Goal: Task Accomplishment & Management: Complete application form

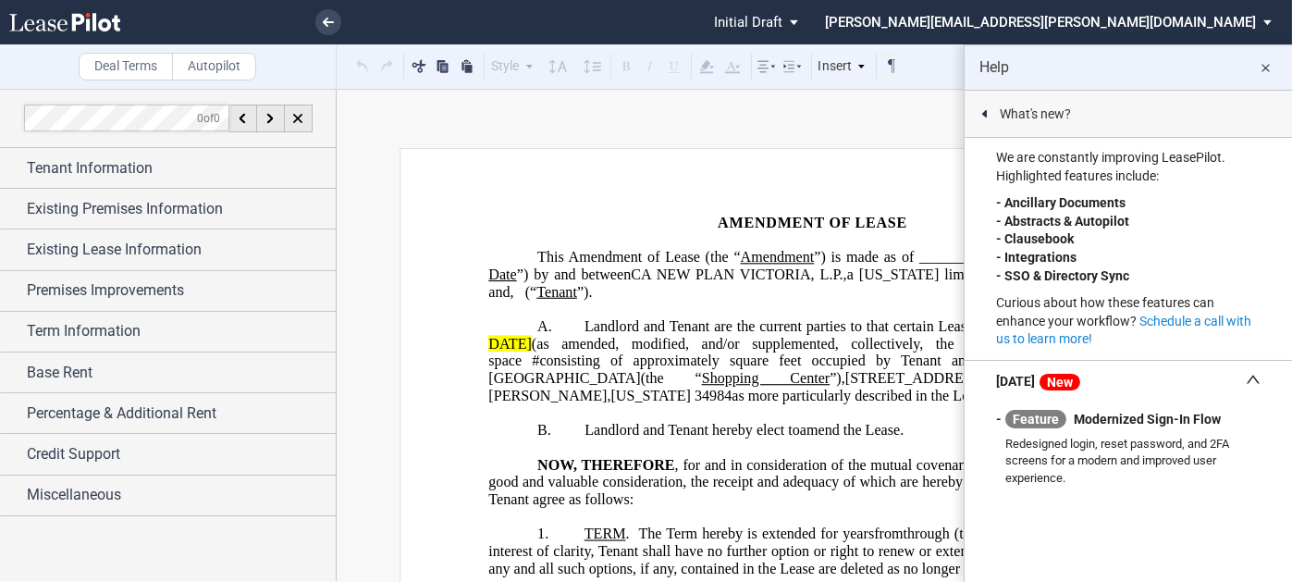
click at [1264, 63] on md-icon "close" at bounding box center [1266, 68] width 22 height 22
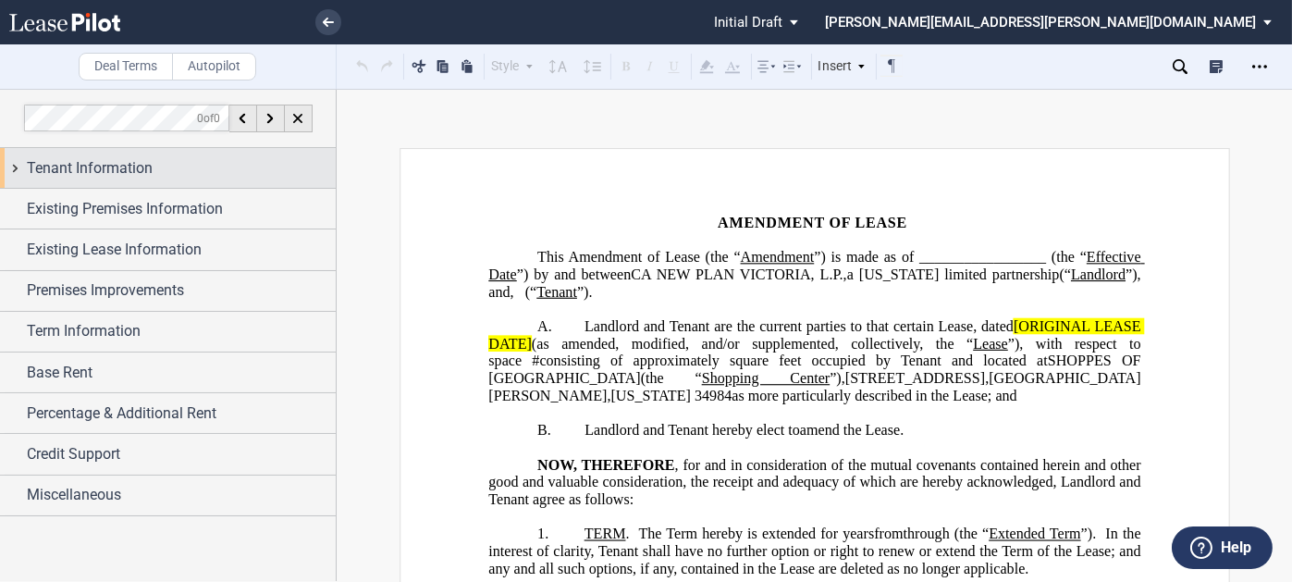
click at [170, 166] on div "Tenant Information" at bounding box center [181, 168] width 309 height 22
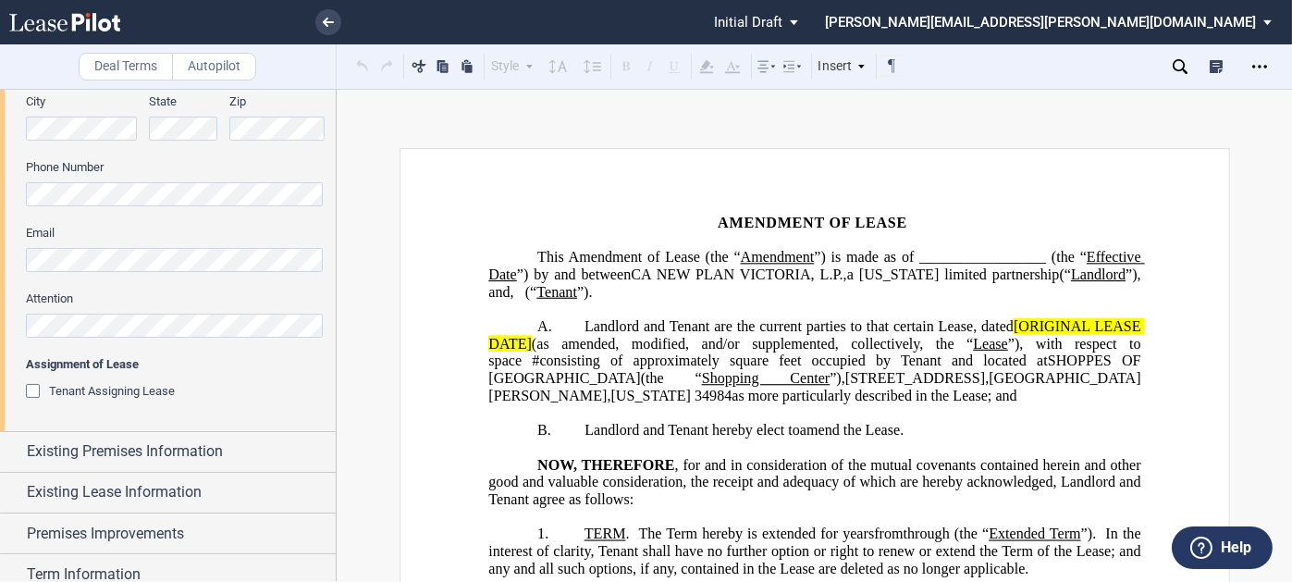
scroll to position [555, 0]
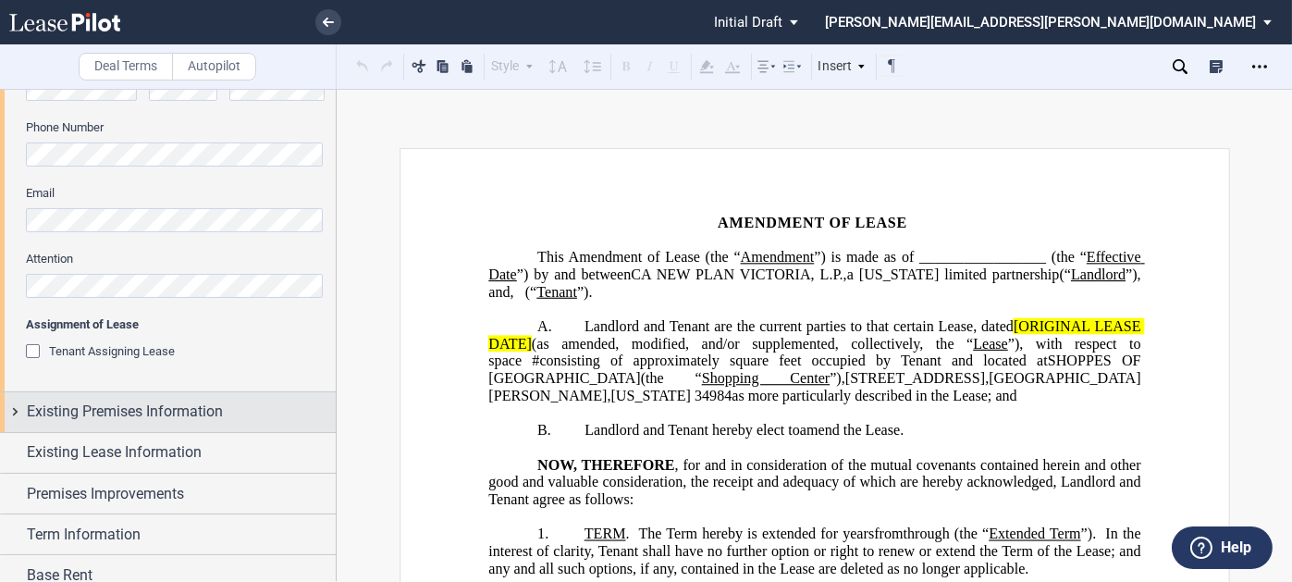
click at [180, 397] on div "Existing Premises Information" at bounding box center [168, 412] width 336 height 40
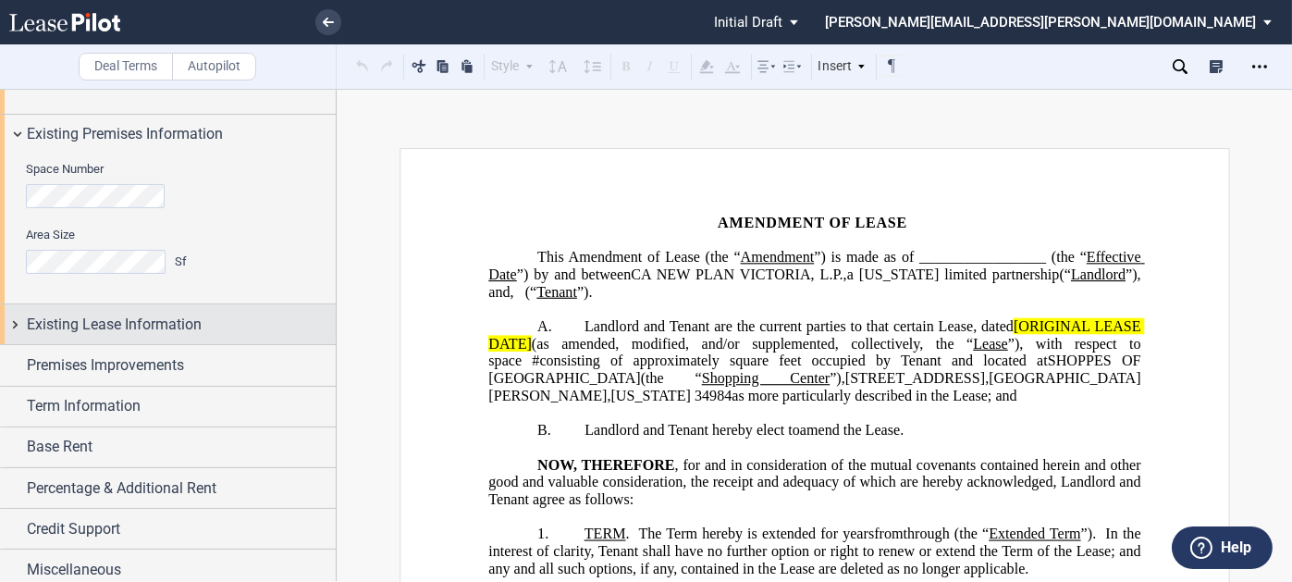
click at [170, 319] on span "Existing Lease Information" at bounding box center [114, 324] width 175 height 22
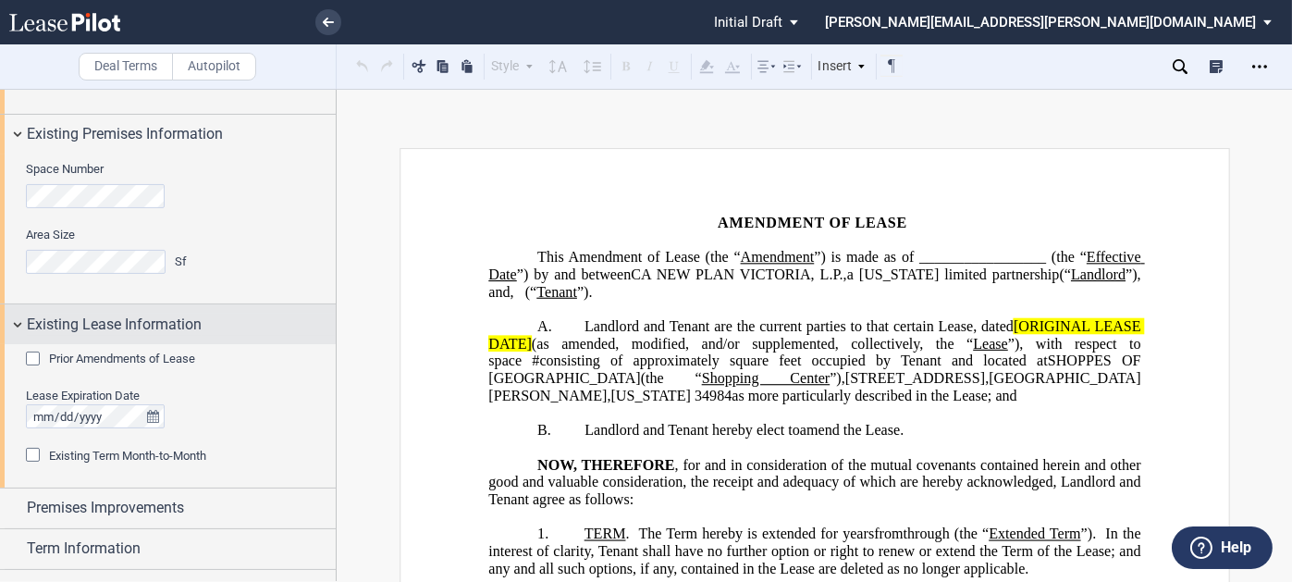
scroll to position [925, 0]
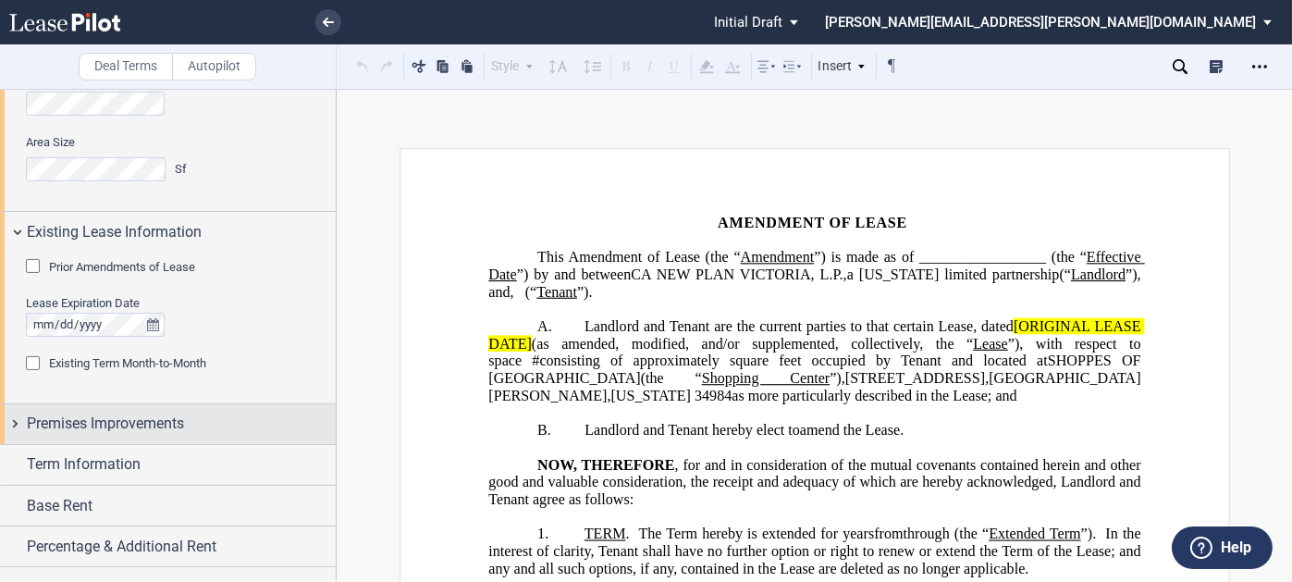
click at [153, 404] on div "Premises Improvements" at bounding box center [168, 424] width 336 height 40
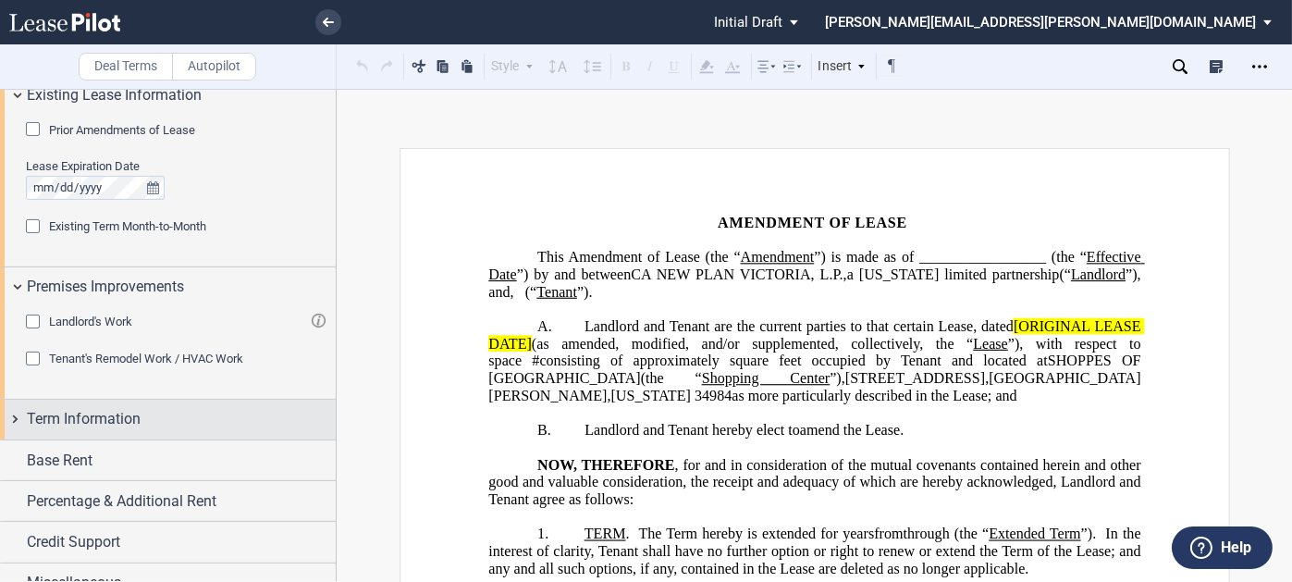
scroll to position [1082, 0]
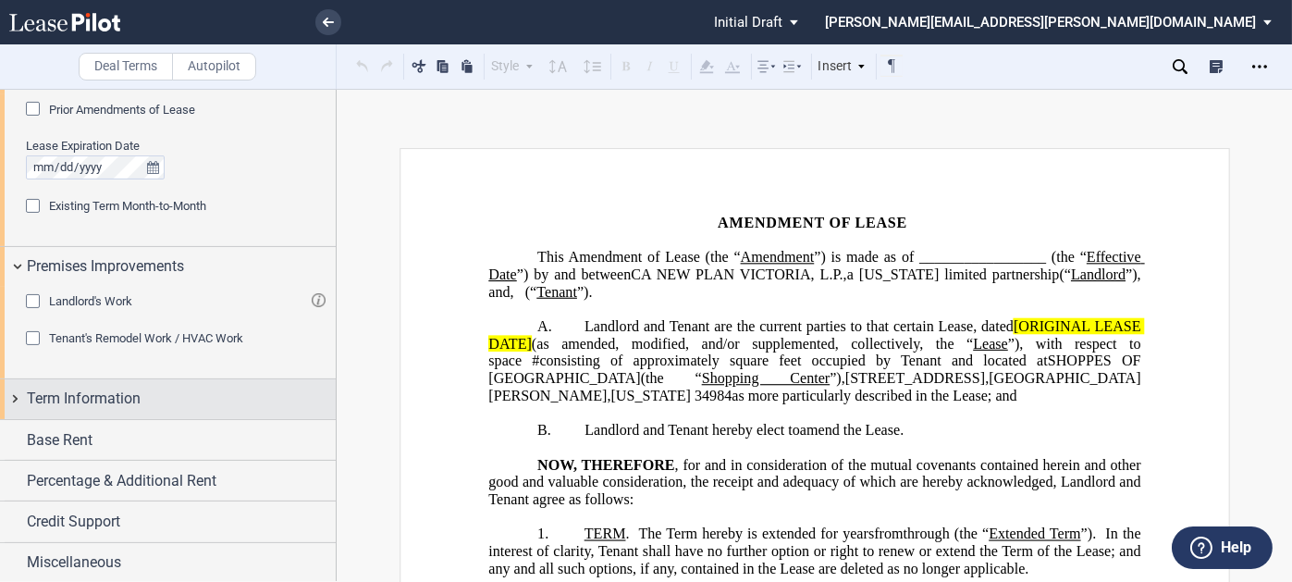
click at [165, 388] on div "Term Information" at bounding box center [181, 398] width 309 height 22
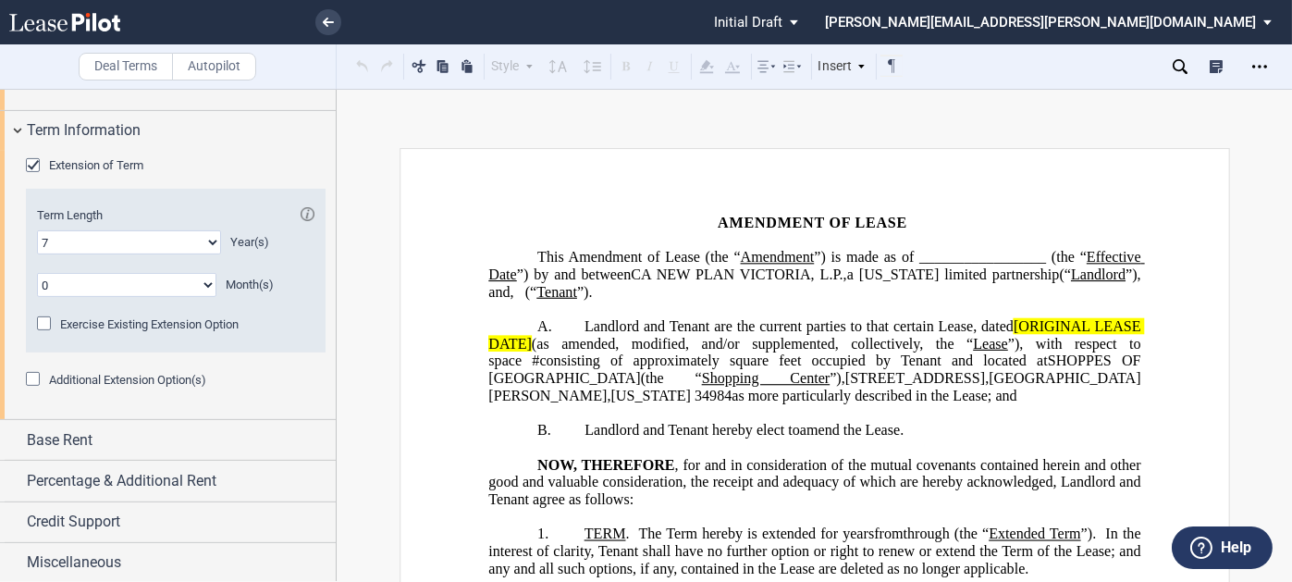
click at [36, 169] on div "Extension of Term" at bounding box center [35, 167] width 18 height 18
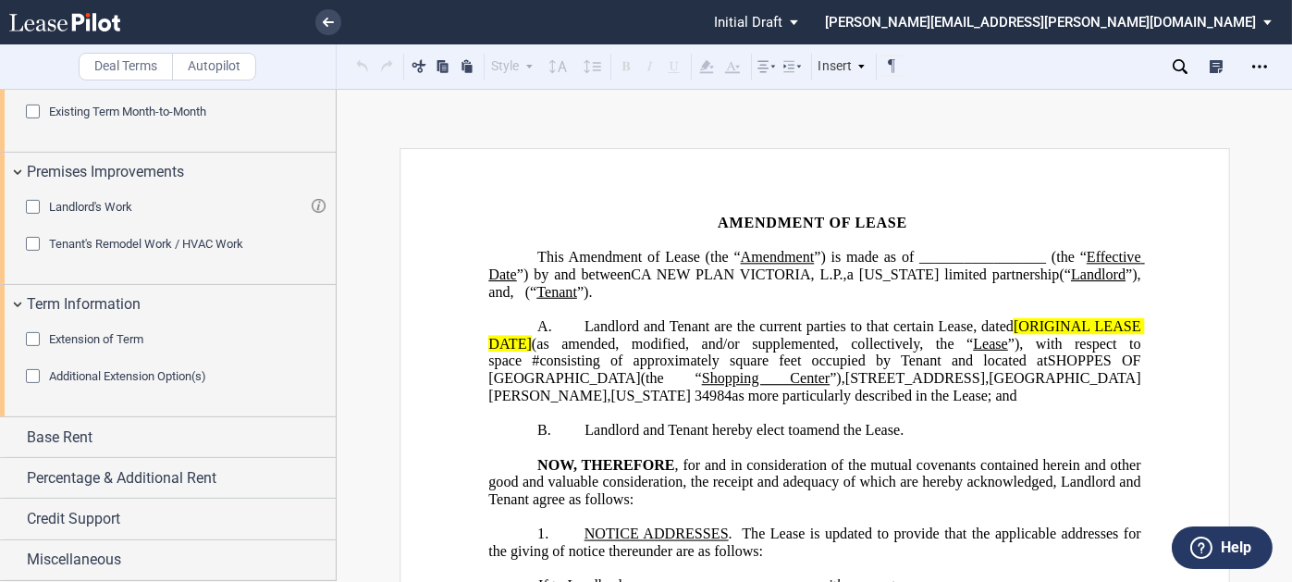
scroll to position [1173, 0]
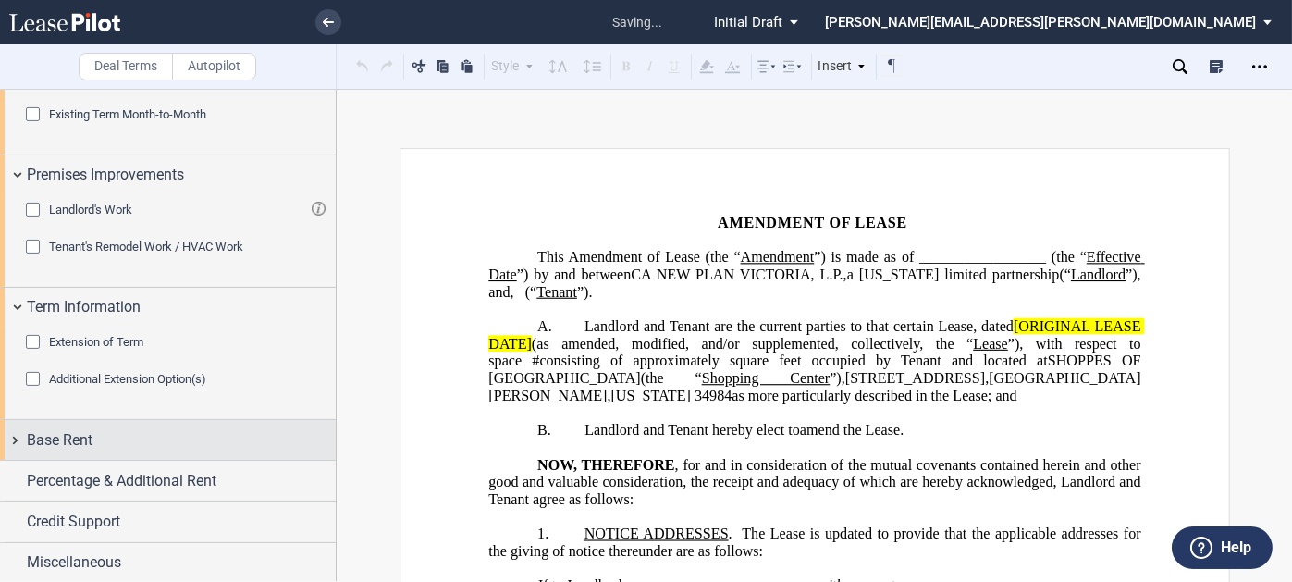
click at [104, 425] on div "Base Rent" at bounding box center [168, 440] width 336 height 40
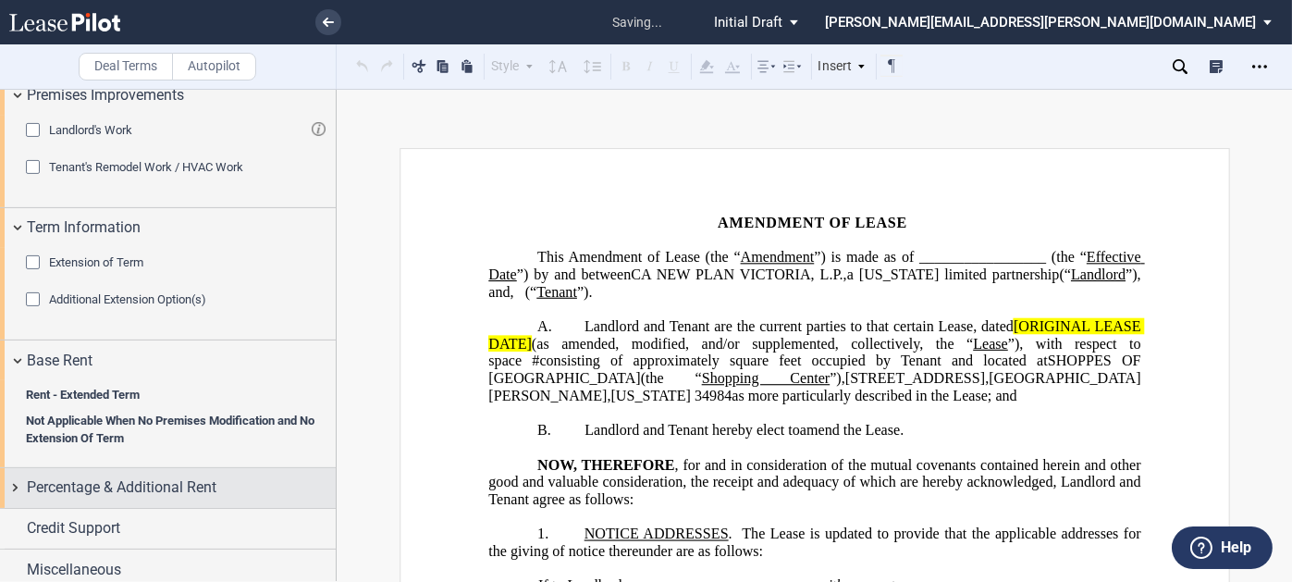
click at [136, 483] on span "Percentage & Additional Rent" at bounding box center [122, 487] width 190 height 22
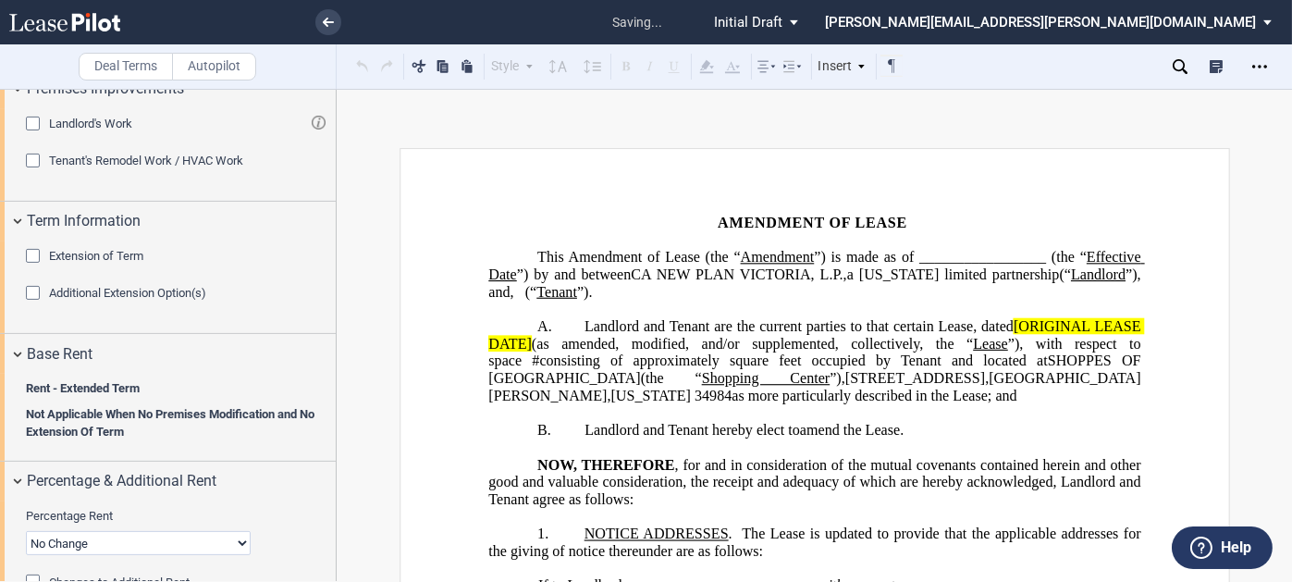
scroll to position [1260, 0]
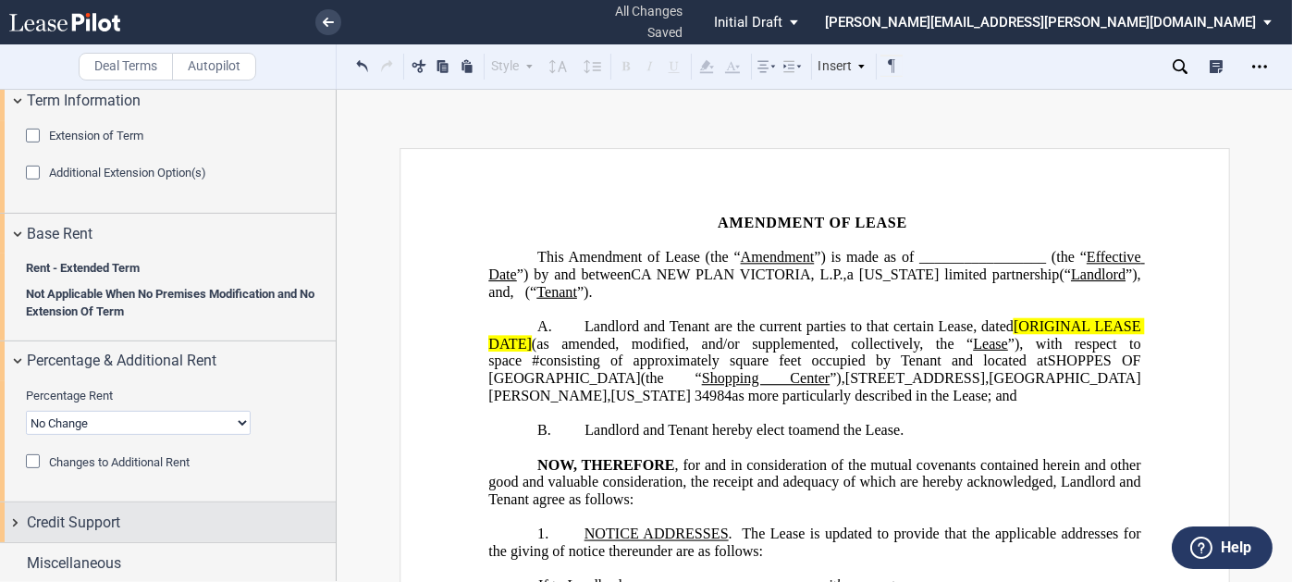
click at [138, 528] on div "Credit Support" at bounding box center [181, 522] width 309 height 22
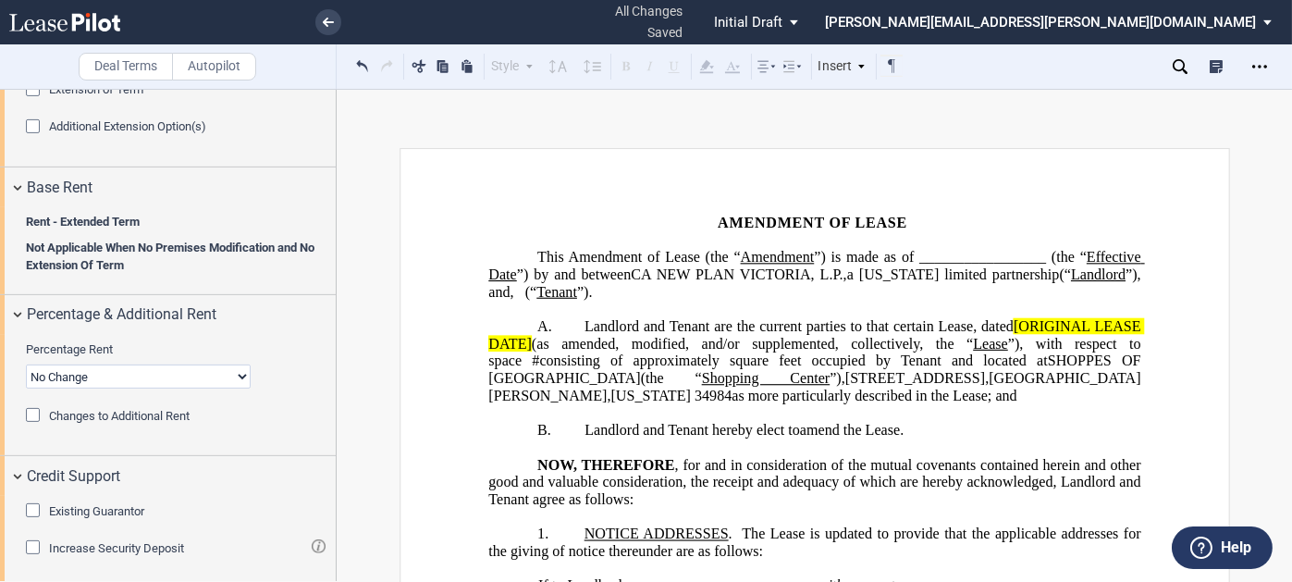
click at [95, 504] on span "Existing Guarantor" at bounding box center [96, 511] width 95 height 14
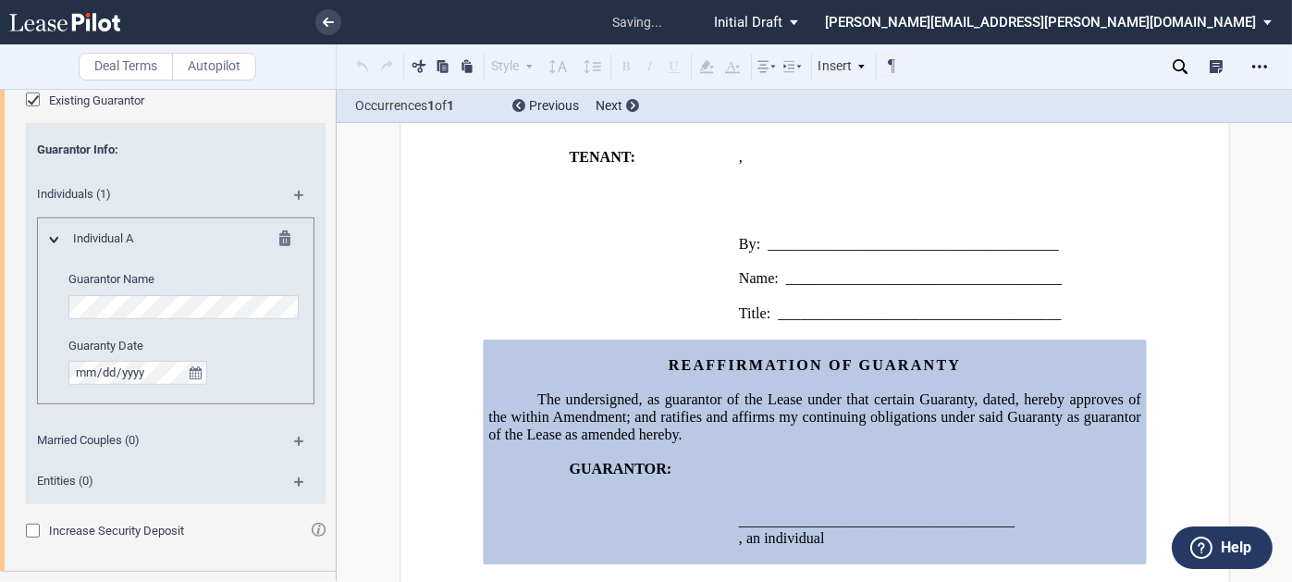
scroll to position [1842, 0]
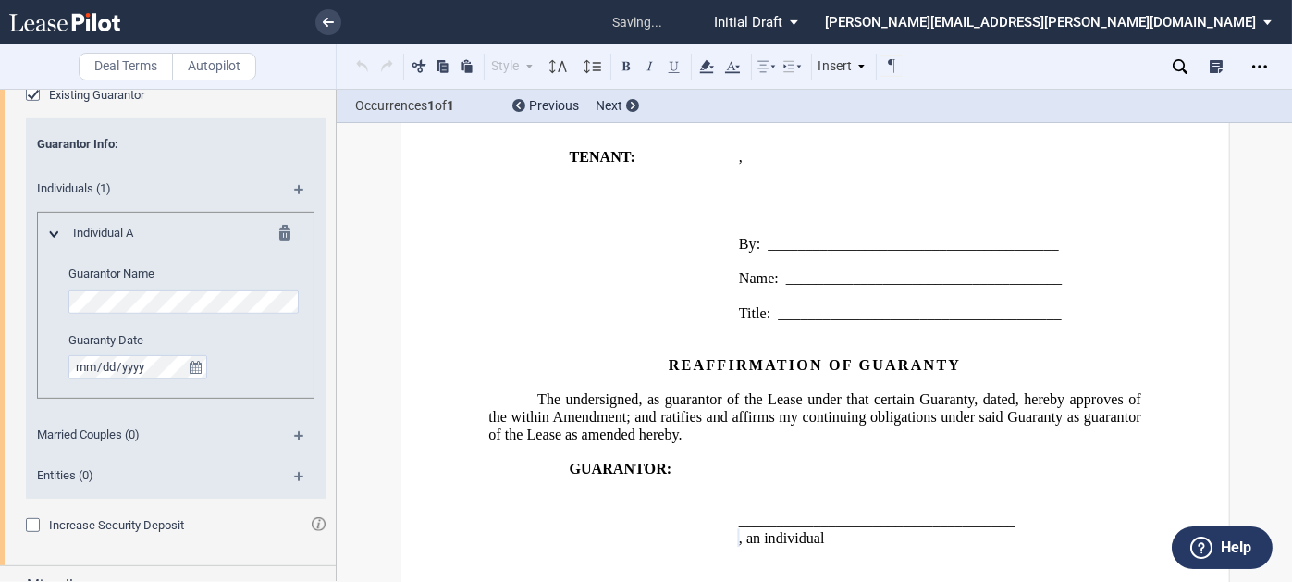
click at [294, 185] on md-icon at bounding box center [306, 196] width 25 height 22
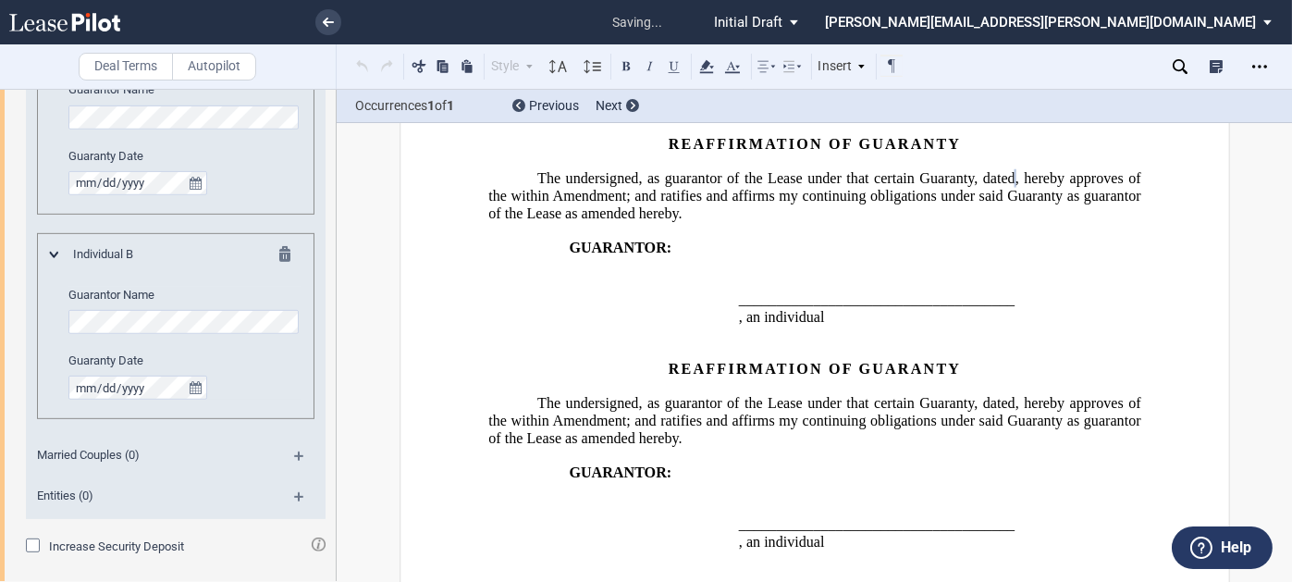
scroll to position [2027, 0]
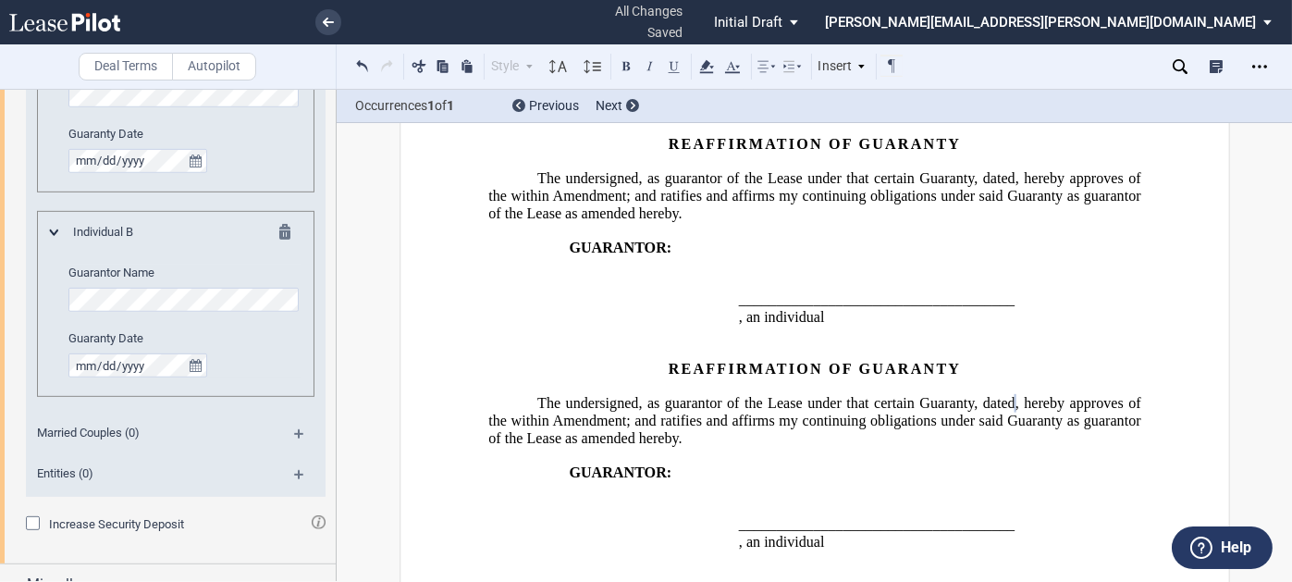
scroll to position [2069, 0]
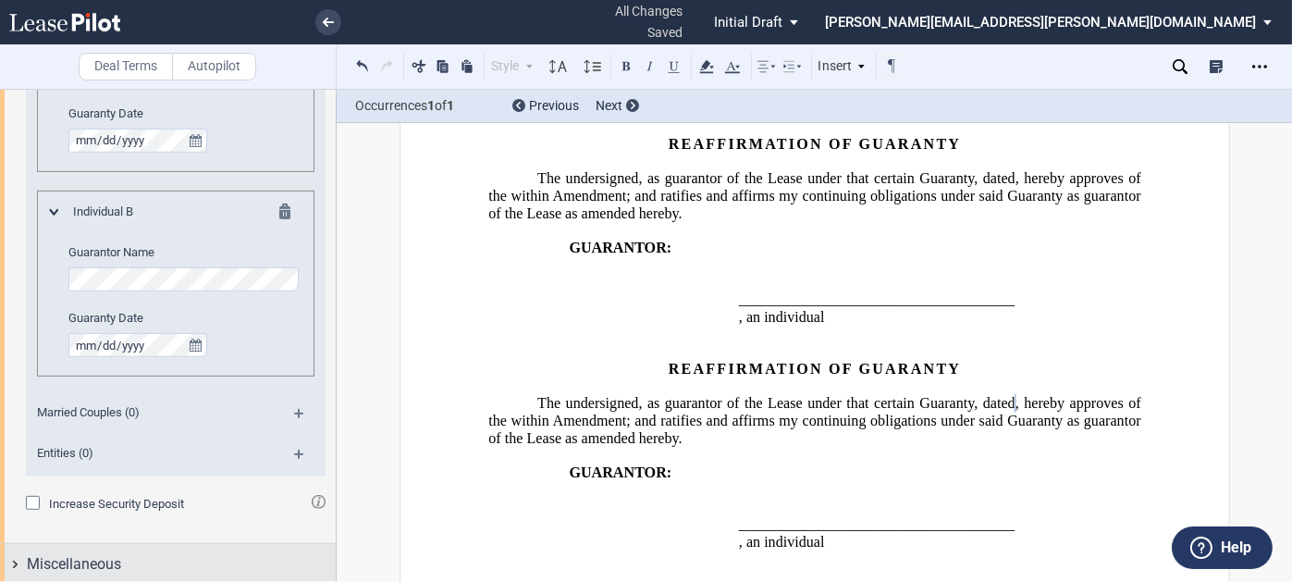
click at [83, 553] on span "Miscellaneous" at bounding box center [74, 564] width 94 height 22
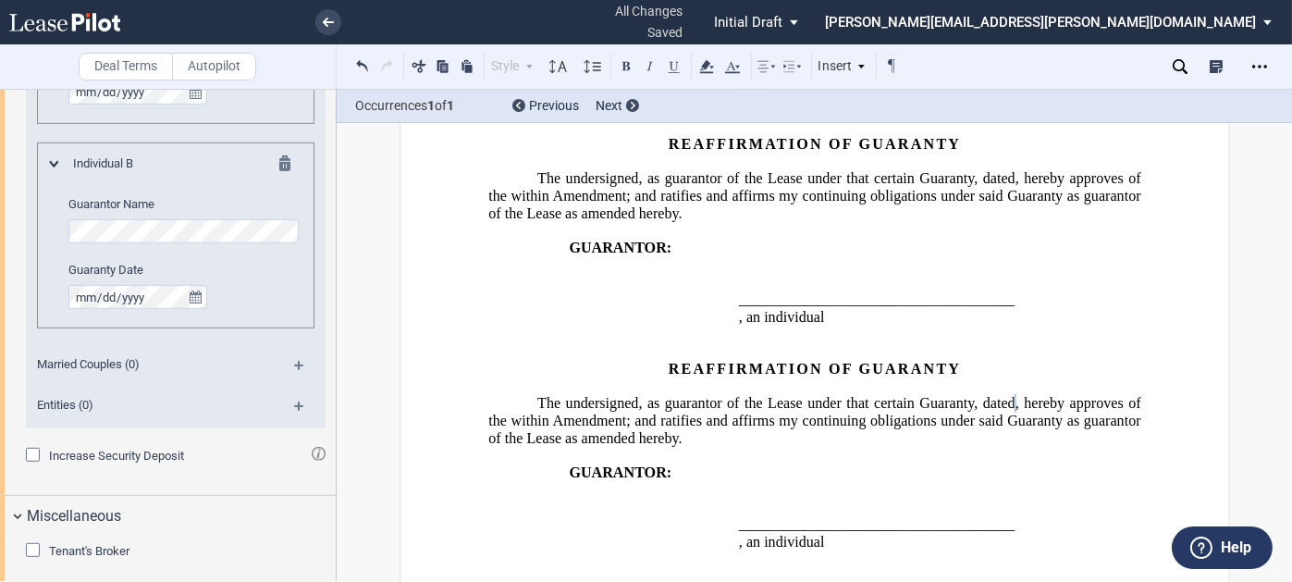
scroll to position [2123, 0]
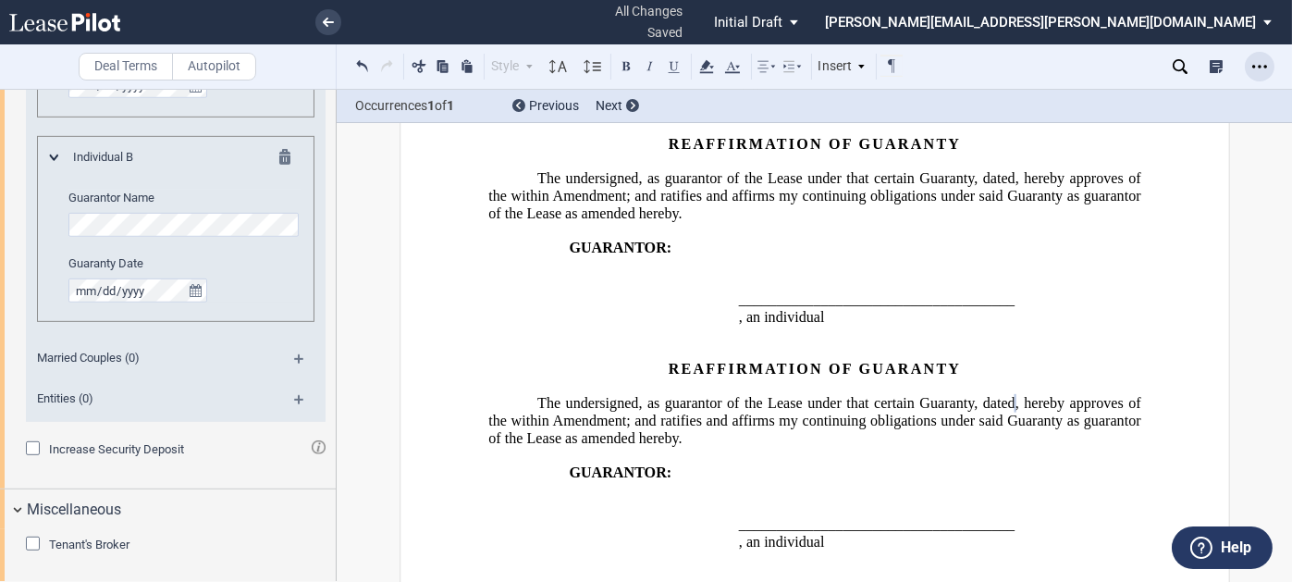
click at [1258, 61] on icon "Open Lease options menu" at bounding box center [1259, 66] width 15 height 15
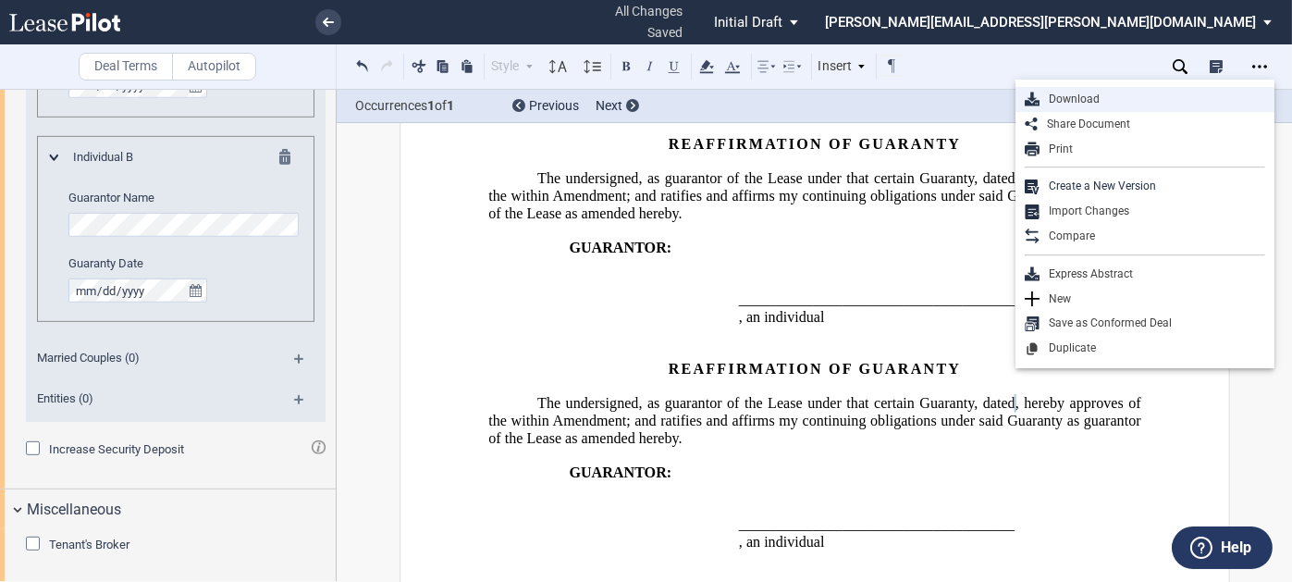
click at [1062, 90] on div "Download" at bounding box center [1144, 99] width 259 height 25
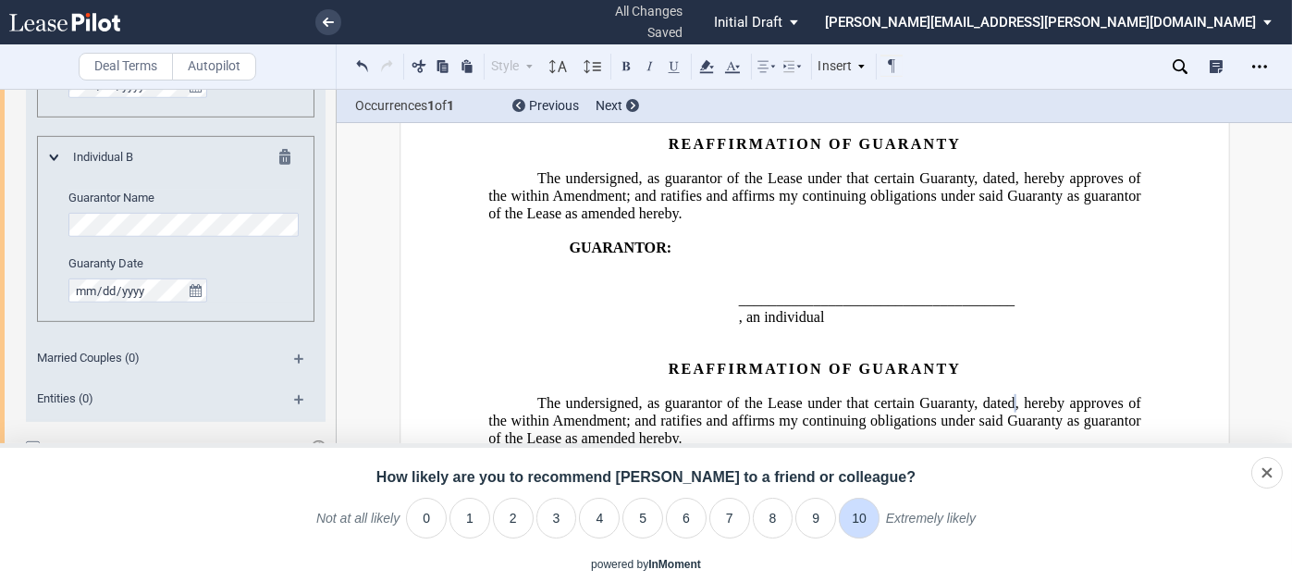
click at [859, 511] on li "10" at bounding box center [859, 517] width 41 height 41
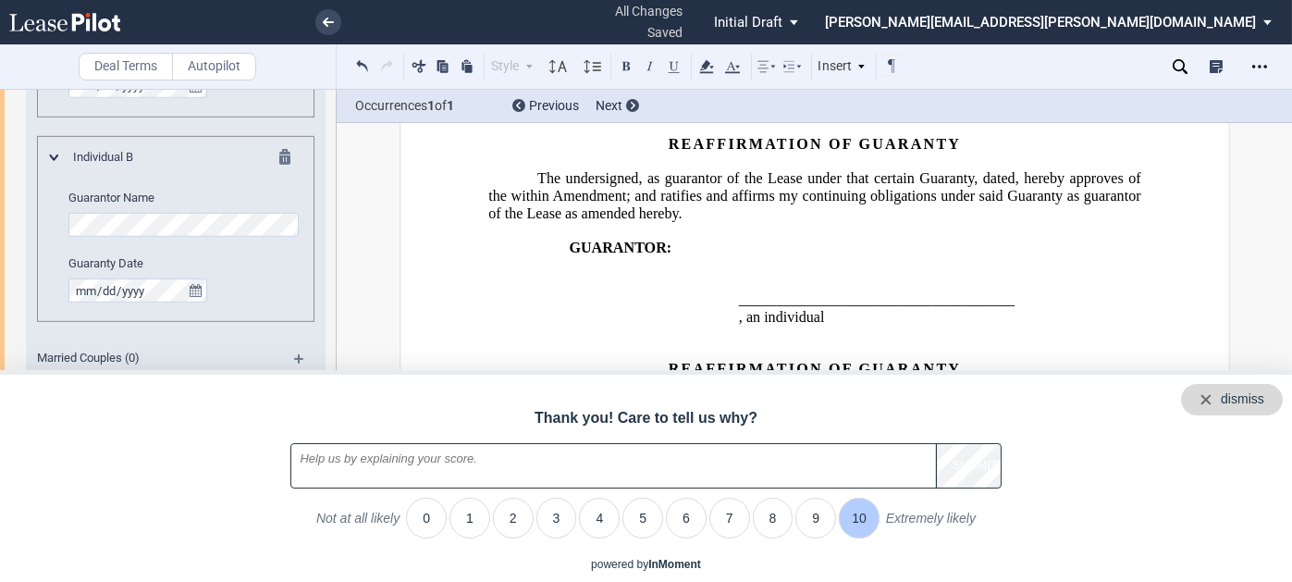
click at [1259, 397] on div "dismiss" at bounding box center [1242, 399] width 43 height 18
